Goal: Transaction & Acquisition: Purchase product/service

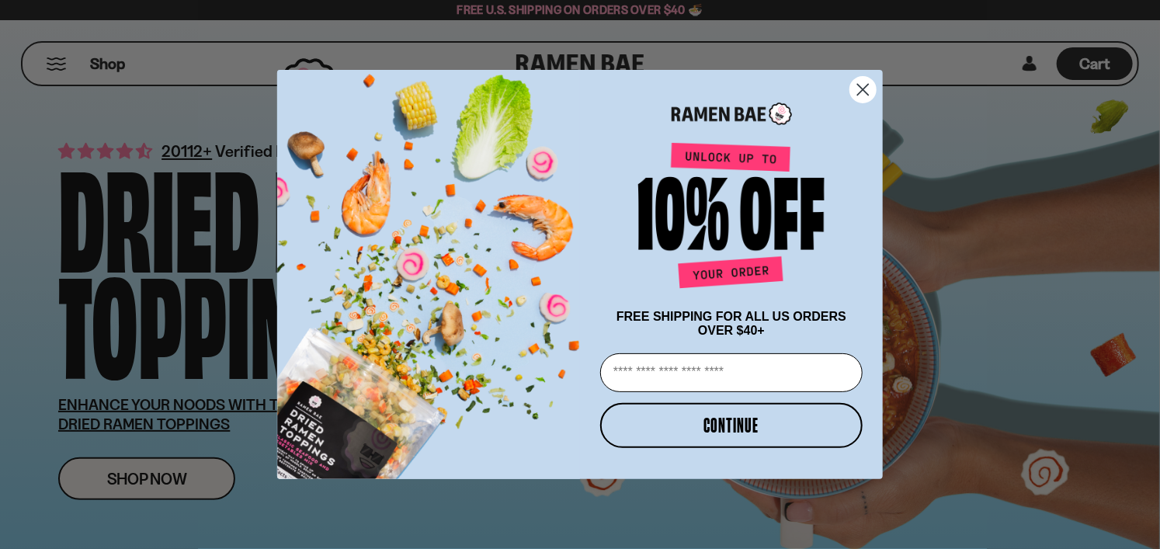
click at [865, 102] on circle "Close dialog" at bounding box center [863, 90] width 26 height 26
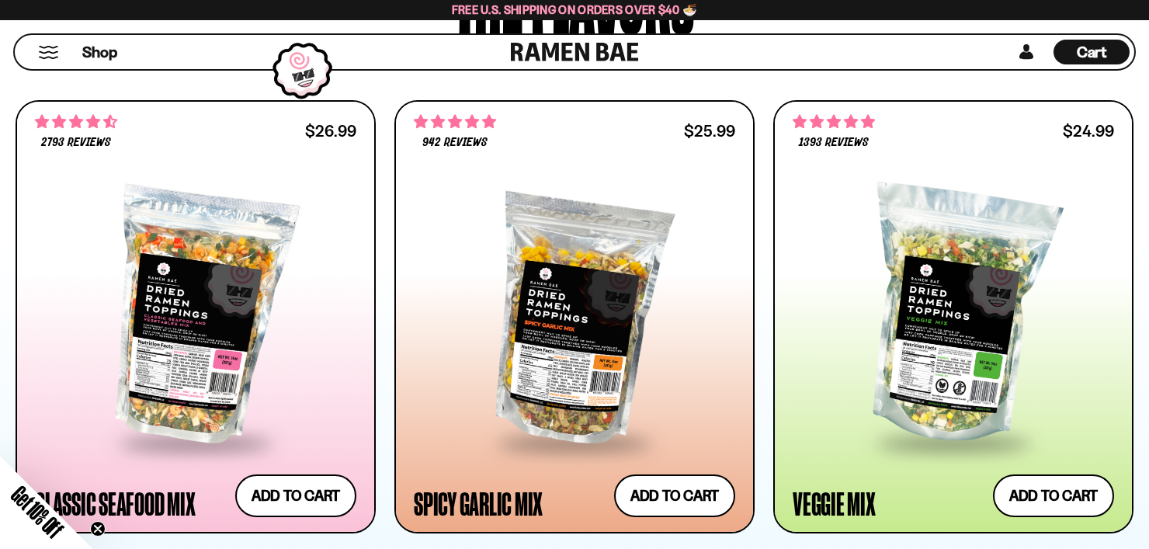
scroll to position [854, 0]
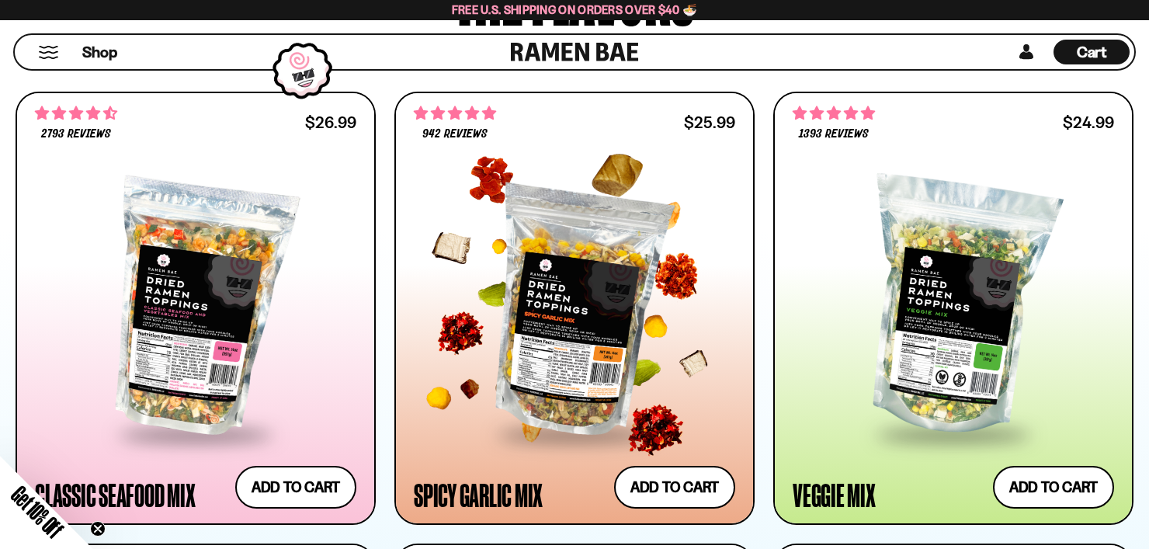
click at [547, 379] on div at bounding box center [574, 307] width 321 height 250
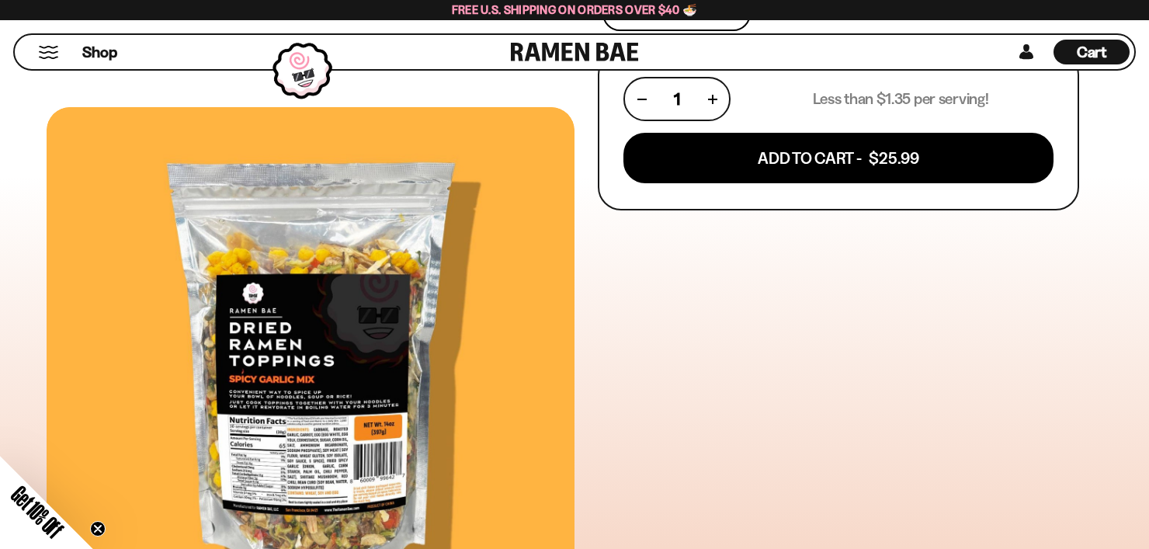
scroll to position [699, 0]
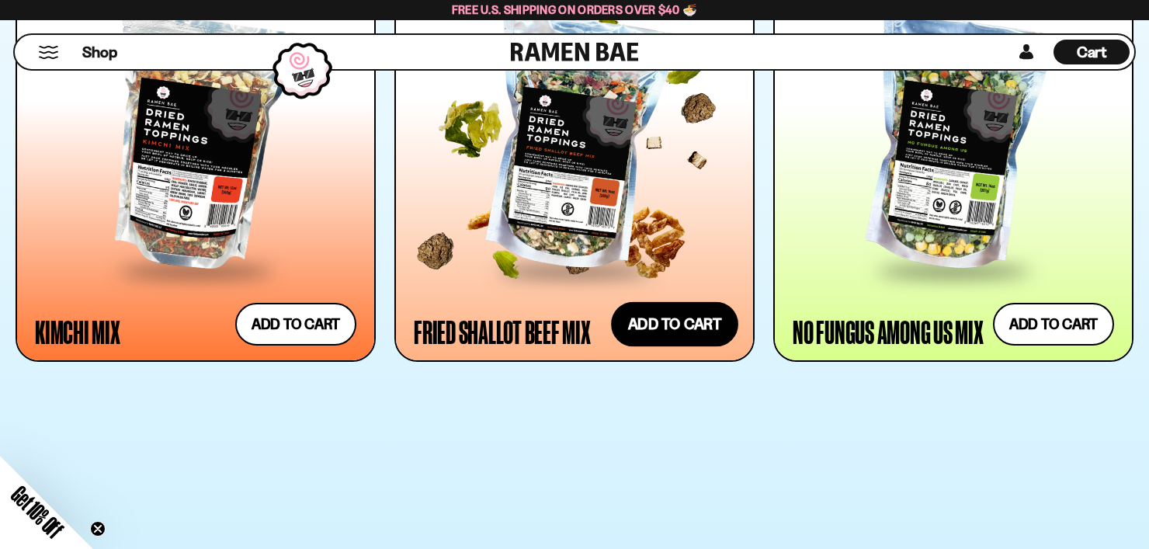
scroll to position [1475, 0]
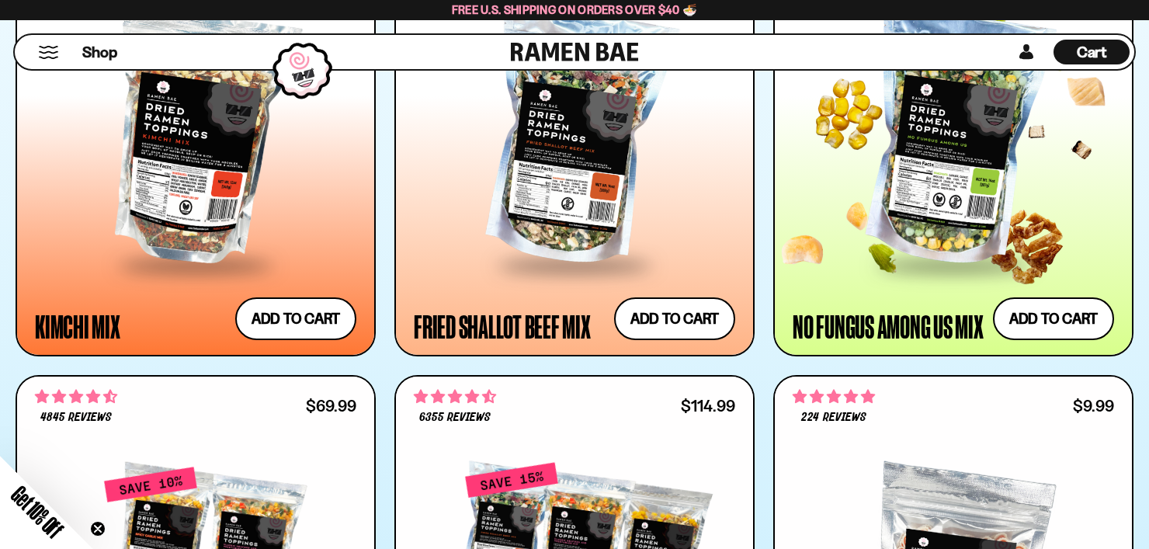
click at [904, 227] on div at bounding box center [953, 138] width 321 height 250
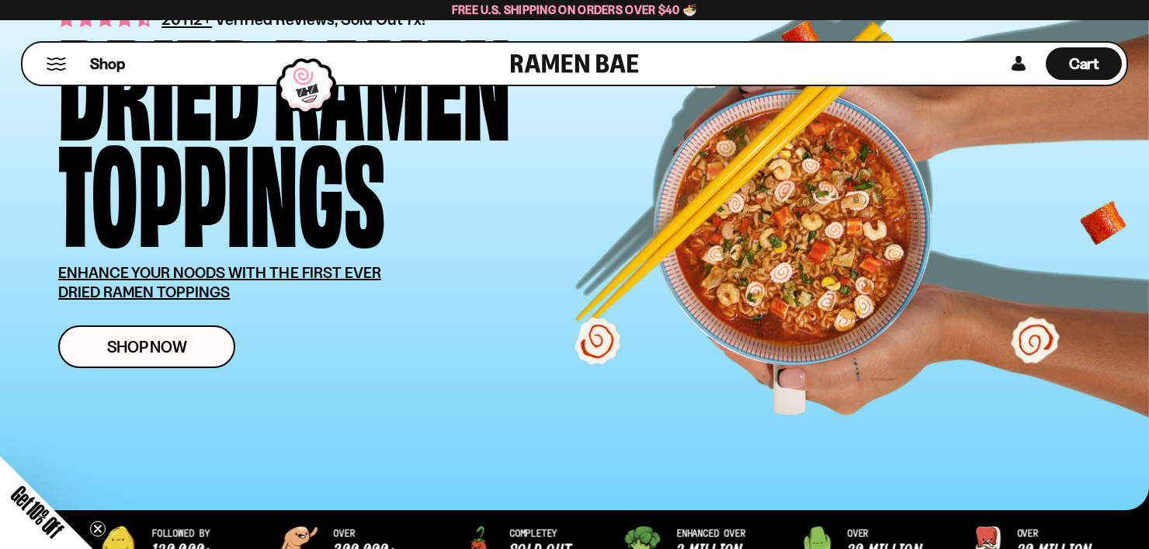
scroll to position [0, 0]
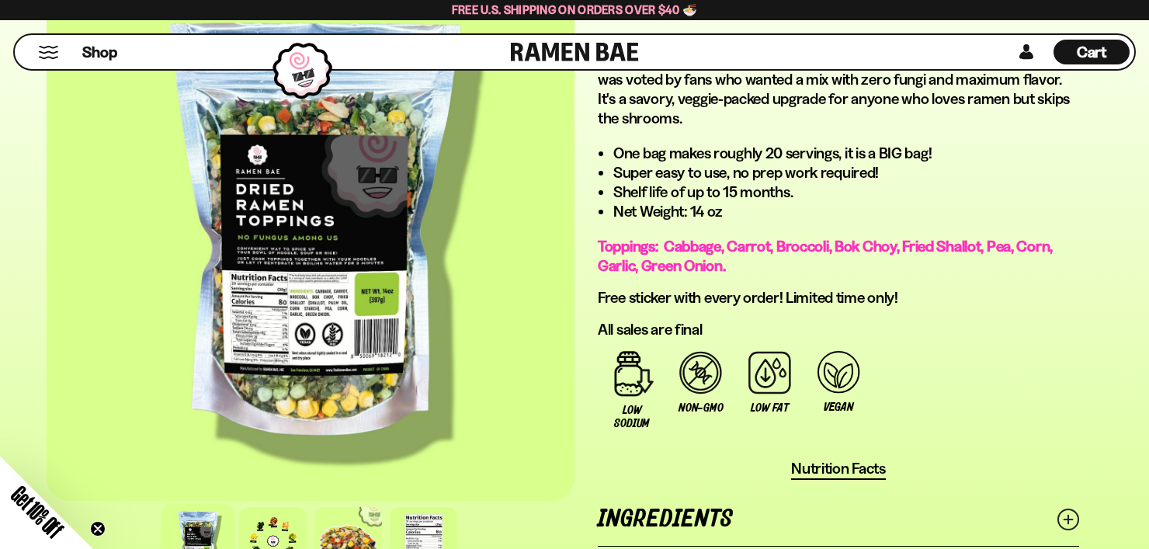
scroll to position [932, 0]
